Goal: Obtain resource: Download file/media

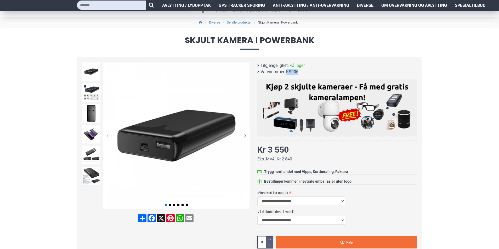
scroll to position [25, 0]
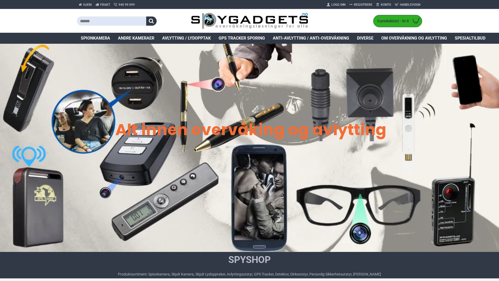
click at [89, 40] on span "Spionkamera" at bounding box center [95, 38] width 29 height 6
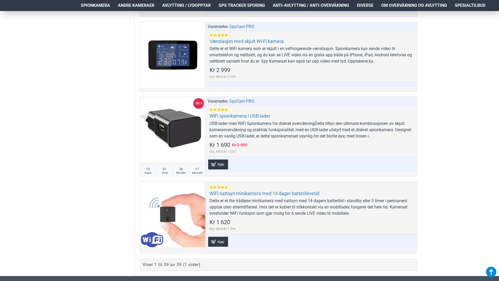
scroll to position [3034, 0]
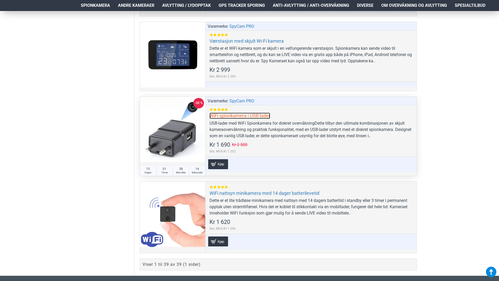
click at [225, 116] on link "WiFi spionkamera i USB lader" at bounding box center [239, 115] width 61 height 6
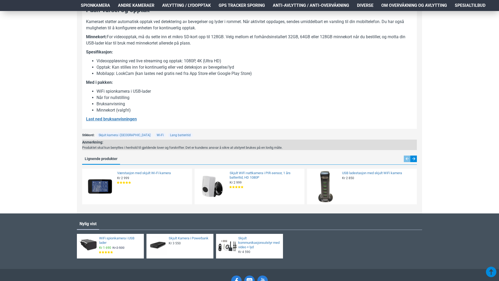
scroll to position [418, 0]
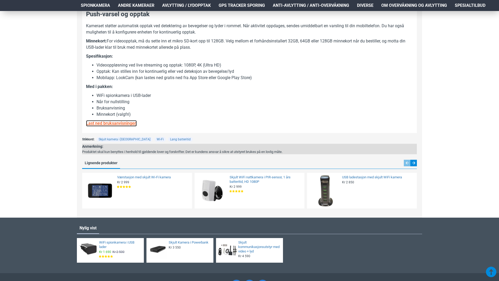
click at [130, 123] on u "Last ned bruksanvisningen" at bounding box center [111, 123] width 51 height 5
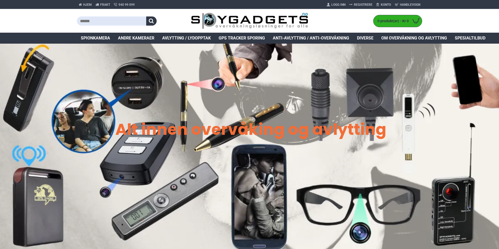
drag, startPoint x: 0, startPoint y: 0, endPoint x: 104, endPoint y: 35, distance: 109.2
click at [104, 34] on link "Spionkamera" at bounding box center [95, 38] width 37 height 11
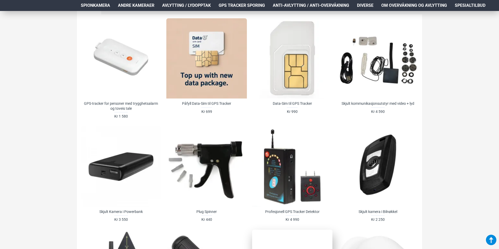
scroll to position [105, 0]
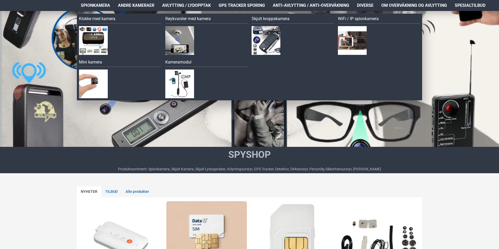
click at [90, 7] on span "Spionkamera" at bounding box center [95, 5] width 29 height 6
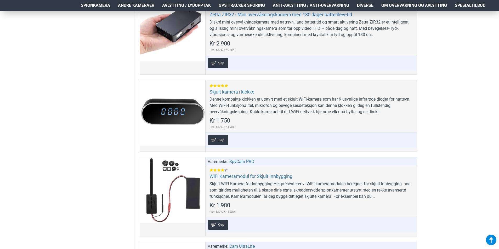
scroll to position [2720, 0]
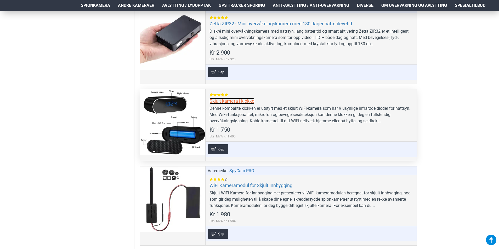
click at [232, 99] on link "Skjult kamera i klokke" at bounding box center [231, 101] width 45 height 6
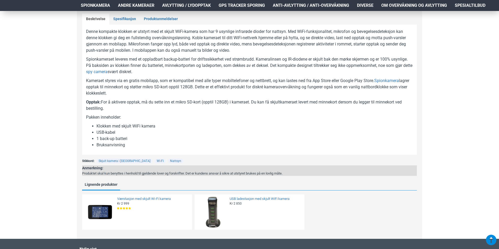
scroll to position [288, 0]
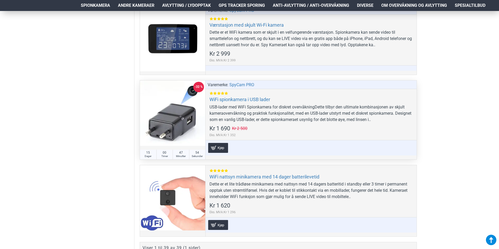
scroll to position [3034, 0]
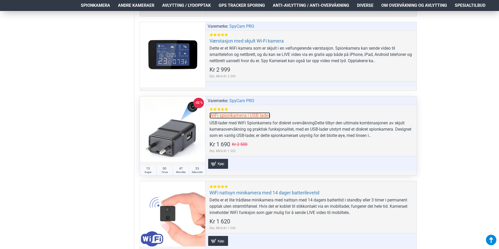
click at [226, 115] on link "WiFi spionkamera i USB lader" at bounding box center [239, 115] width 61 height 6
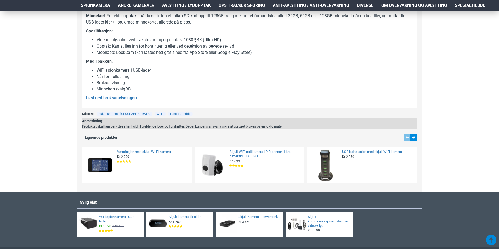
scroll to position [445, 0]
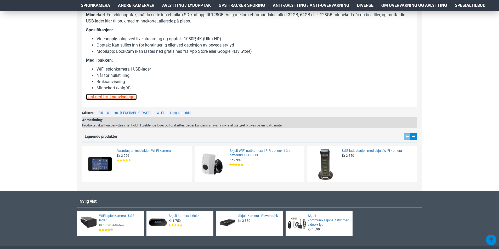
click at [113, 97] on u "Last ned bruksanvisningen" at bounding box center [111, 96] width 51 height 5
